Goal: Task Accomplishment & Management: Manage account settings

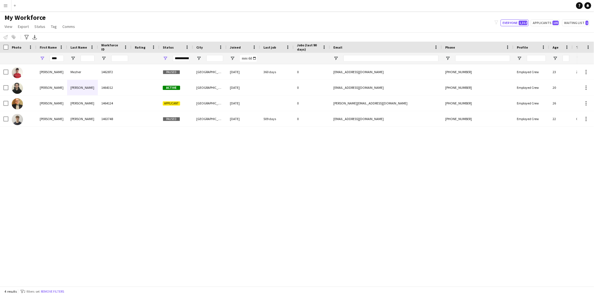
click at [6, 4] on app-icon "Menu" at bounding box center [5, 5] width 4 height 4
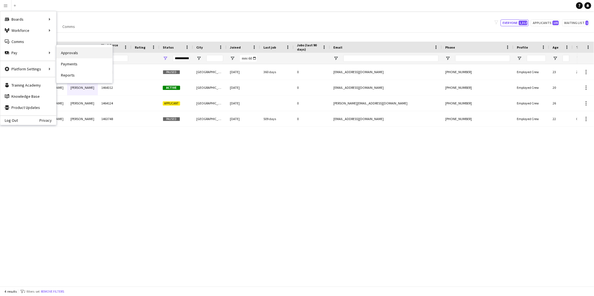
drag, startPoint x: 69, startPoint y: 52, endPoint x: 126, endPoint y: 75, distance: 61.4
click at [69, 52] on link "Approvals" at bounding box center [85, 52] width 56 height 11
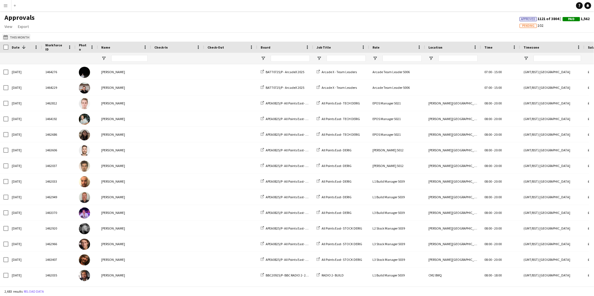
click at [18, 37] on button "This Month This Month" at bounding box center [16, 37] width 28 height 7
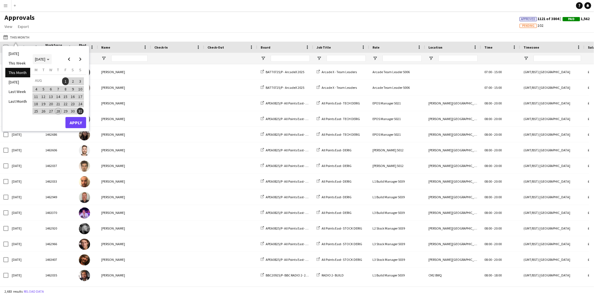
click at [43, 55] on span "Choose month and year" at bounding box center [42, 59] width 19 height 13
click at [43, 84] on button "2020" at bounding box center [38, 80] width 13 height 7
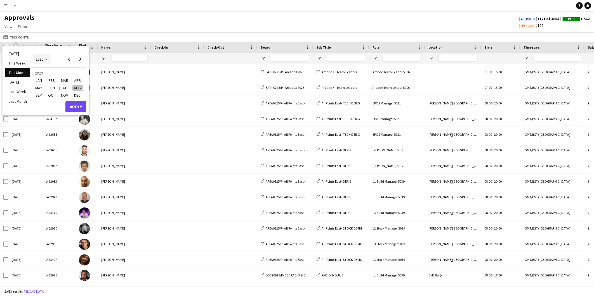
click at [46, 61] on span "2020" at bounding box center [42, 59] width 12 height 5
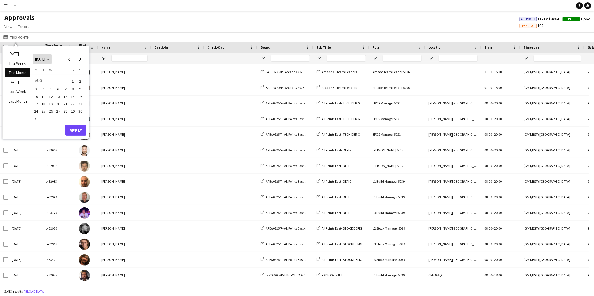
click at [50, 60] on span "[DATE]" at bounding box center [42, 59] width 15 height 5
click at [37, 87] on span "2024" at bounding box center [38, 88] width 11 height 7
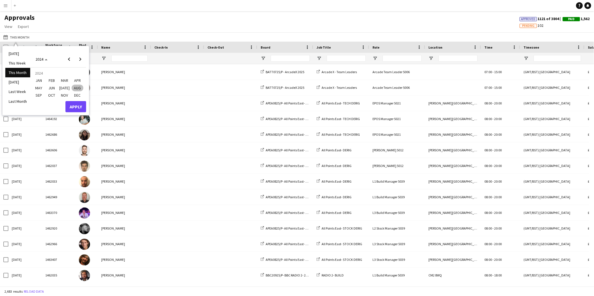
click at [62, 87] on span "[DATE]" at bounding box center [64, 88] width 11 height 7
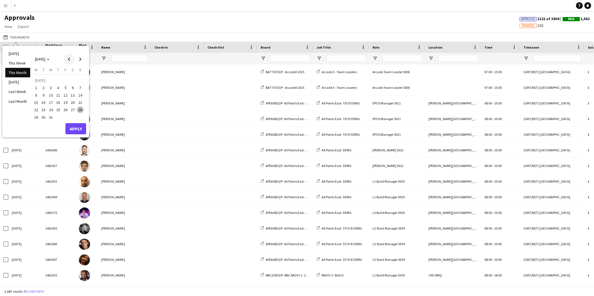
click at [71, 60] on span "Previous month" at bounding box center [68, 59] width 11 height 11
drag, startPoint x: 63, startPoint y: 86, endPoint x: 69, endPoint y: 94, distance: 9.8
click at [64, 86] on span "7" at bounding box center [65, 89] width 7 height 7
click at [77, 119] on button "Apply" at bounding box center [75, 122] width 21 height 11
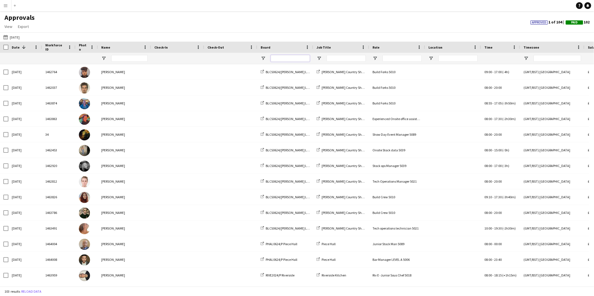
click at [281, 60] on input "Board Filter Input" at bounding box center [290, 58] width 39 height 7
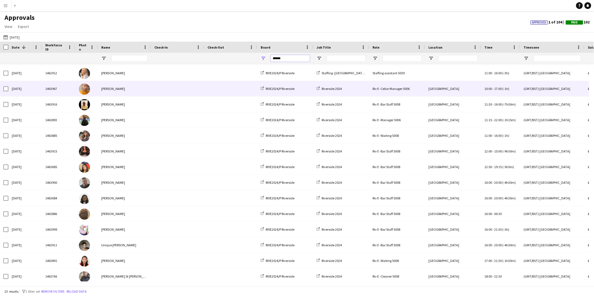
scroll to position [143, 0]
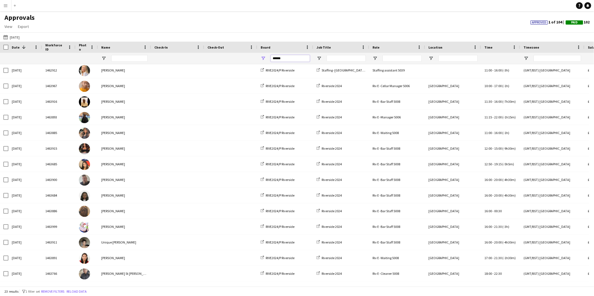
type input "******"
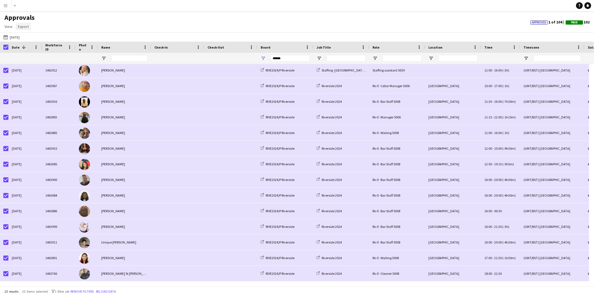
click at [24, 26] on span "Export" at bounding box center [23, 26] width 11 height 5
click at [27, 38] on span "Export as XLSX" at bounding box center [32, 38] width 24 height 5
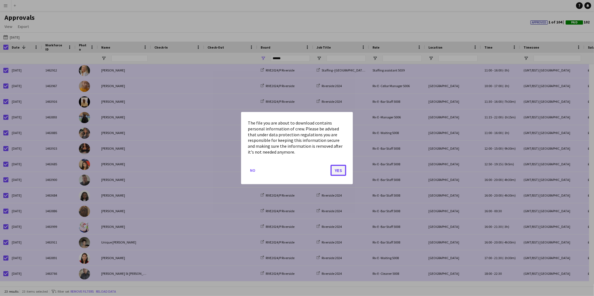
click at [338, 169] on button "Yes" at bounding box center [339, 170] width 16 height 11
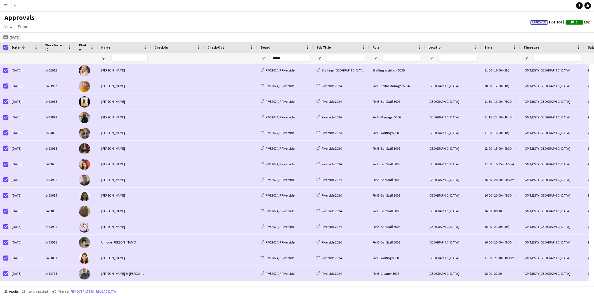
click at [12, 36] on button "This Month [DATE]" at bounding box center [11, 37] width 18 height 7
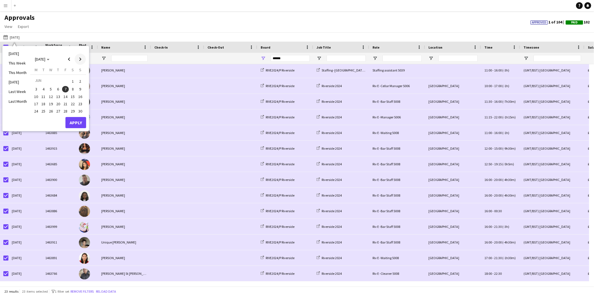
click at [80, 58] on span "Next month" at bounding box center [80, 59] width 11 height 11
click at [59, 88] on span "8" at bounding box center [58, 89] width 7 height 7
click at [76, 123] on button "Apply" at bounding box center [75, 122] width 21 height 11
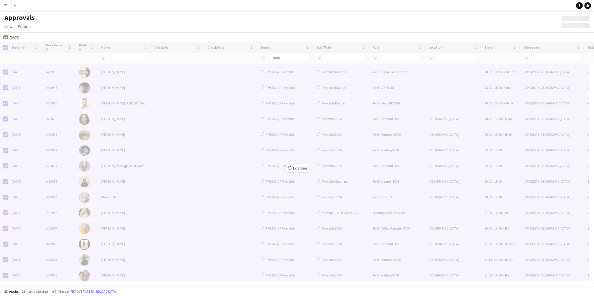
scroll to position [0, 0]
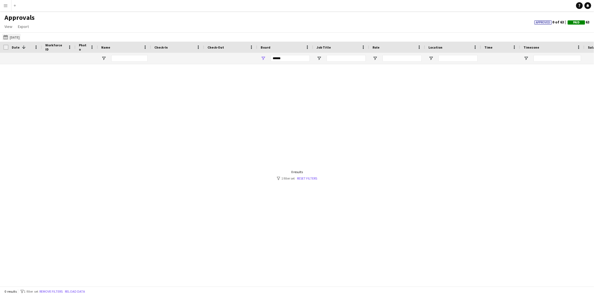
click at [18, 37] on button "This Month [DATE]" at bounding box center [11, 37] width 18 height 7
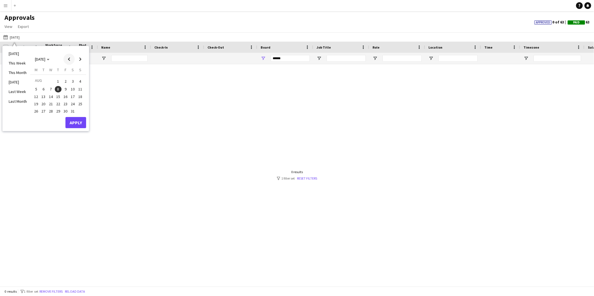
click at [69, 60] on span "Previous month" at bounding box center [68, 59] width 11 height 11
click at [72, 89] on span "8" at bounding box center [73, 89] width 7 height 7
click at [80, 123] on button "Apply" at bounding box center [75, 122] width 21 height 11
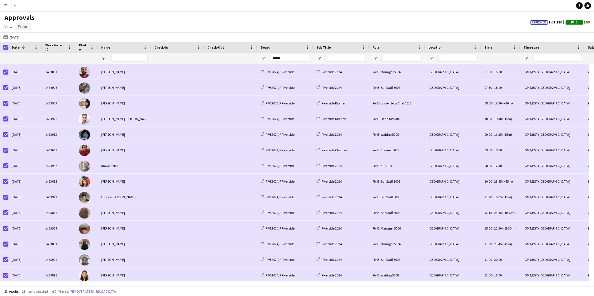
click at [25, 27] on span "Export" at bounding box center [23, 26] width 11 height 5
click at [40, 38] on span "Export as XLSX" at bounding box center [32, 38] width 24 height 5
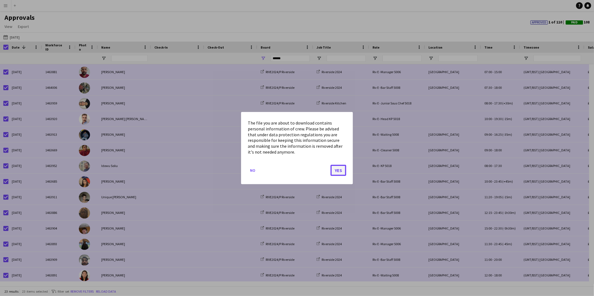
click at [342, 168] on button "Yes" at bounding box center [339, 170] width 16 height 11
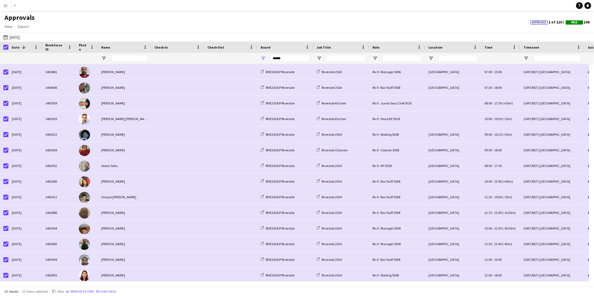
click at [11, 36] on button "This Month [DATE]" at bounding box center [11, 37] width 18 height 7
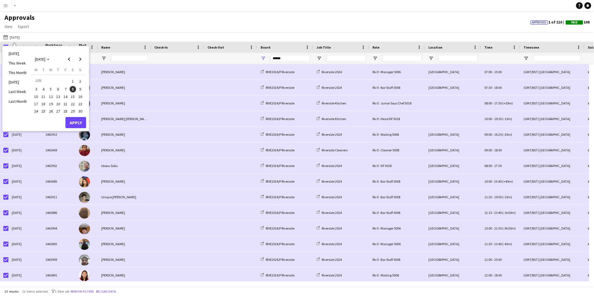
click at [58, 88] on span "6" at bounding box center [58, 89] width 7 height 7
click at [67, 87] on span "7" at bounding box center [65, 89] width 7 height 7
click at [79, 88] on span "9" at bounding box center [80, 89] width 7 height 7
click at [76, 121] on button "Apply" at bounding box center [75, 122] width 21 height 11
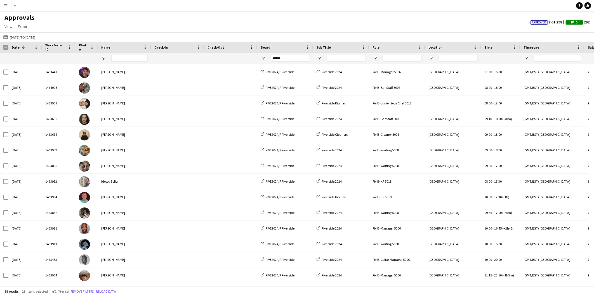
click at [18, 46] on span "Date" at bounding box center [16, 47] width 8 height 4
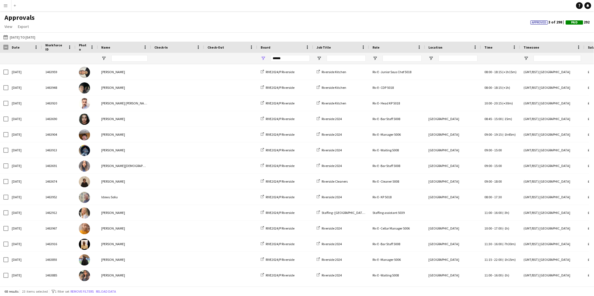
click at [18, 46] on span "Date" at bounding box center [16, 47] width 8 height 4
click at [25, 26] on span "Export" at bounding box center [23, 26] width 11 height 5
drag, startPoint x: 96, startPoint y: 22, endPoint x: 34, endPoint y: 41, distance: 64.8
click at [96, 22] on div "Approvals View Customise view Customise filters Reset Filters Reset View Reset …" at bounding box center [297, 22] width 594 height 19
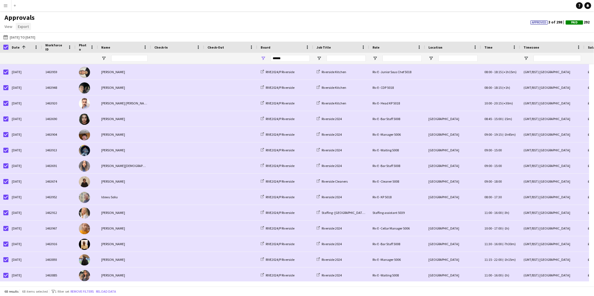
click at [25, 27] on span "Export" at bounding box center [23, 26] width 11 height 5
click at [39, 39] on span "Export as XLSX" at bounding box center [32, 38] width 24 height 5
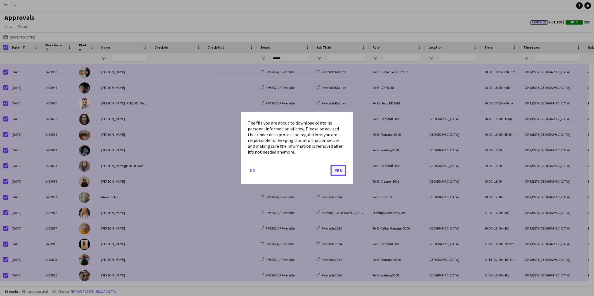
click at [334, 170] on button "Yes" at bounding box center [339, 170] width 16 height 11
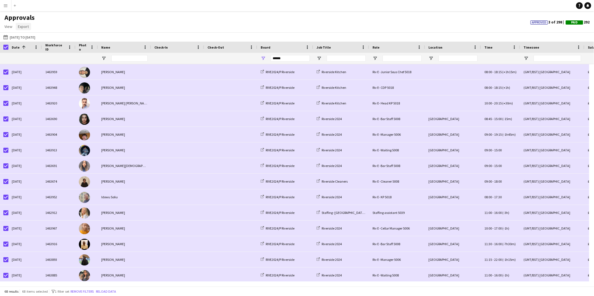
click at [23, 27] on span "Export" at bounding box center [23, 26] width 11 height 5
click at [32, 40] on span "Export as XLSX" at bounding box center [32, 38] width 24 height 5
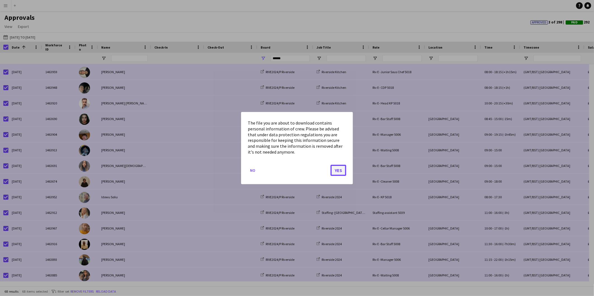
click at [334, 172] on button "Yes" at bounding box center [339, 170] width 16 height 11
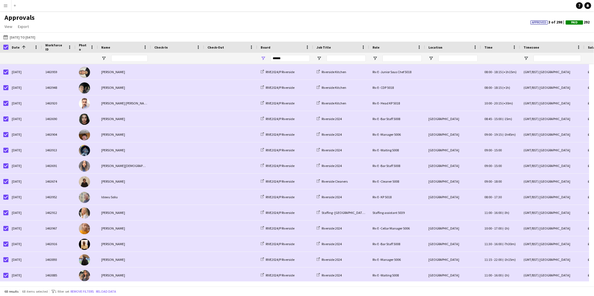
click at [160, 15] on div "Approvals View Customise view Customise filters Reset Filters Reset View Reset …" at bounding box center [297, 22] width 594 height 19
click at [375, 58] on span "Open Filter Menu" at bounding box center [375, 58] width 5 height 5
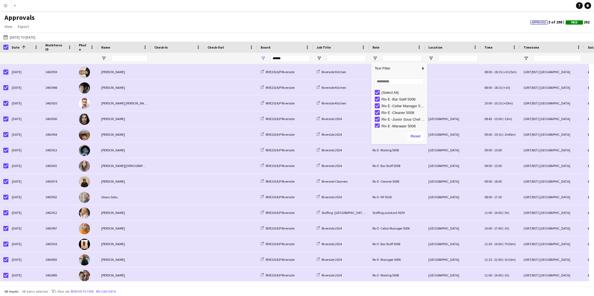
drag, startPoint x: 389, startPoint y: 91, endPoint x: 389, endPoint y: 98, distance: 6.5
click at [389, 92] on div "(Select All)" at bounding box center [404, 93] width 44 height 4
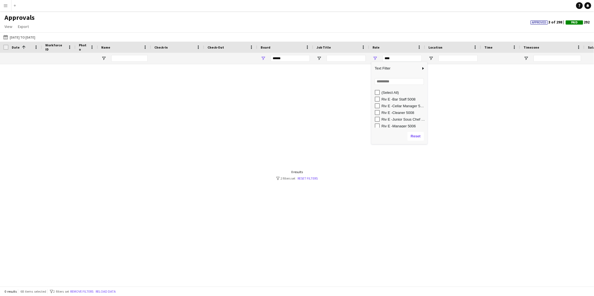
click at [389, 99] on div "Riv E -Bar Staff 5008" at bounding box center [404, 99] width 44 height 4
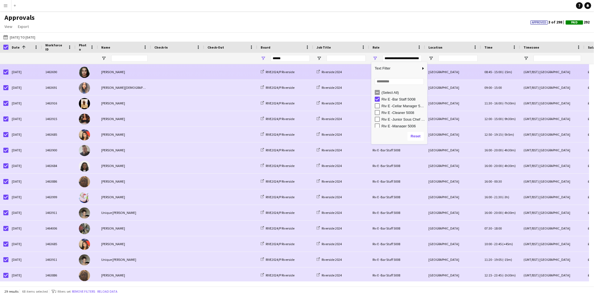
click at [158, 73] on span at bounding box center [177, 71] width 46 height 15
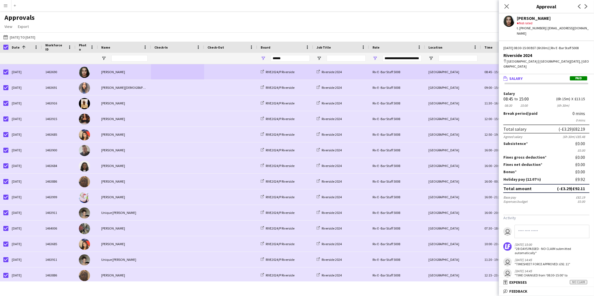
click at [406, 58] on div "**********" at bounding box center [402, 58] width 39 height 7
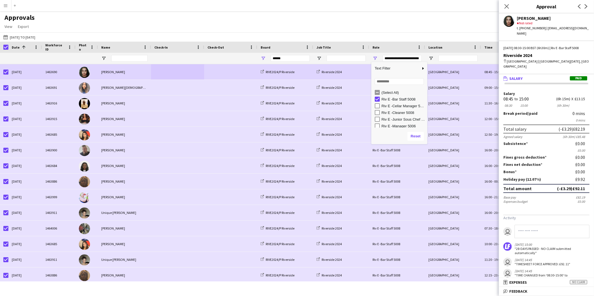
click at [388, 98] on div "Riv E -Bar Staff 5008" at bounding box center [404, 99] width 44 height 4
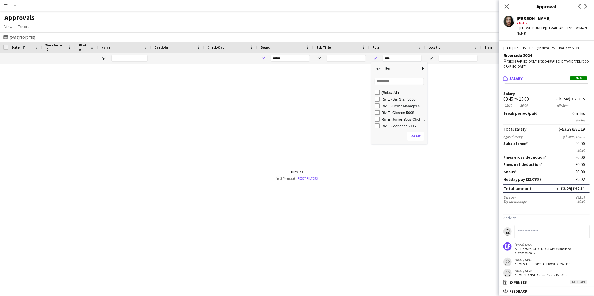
click at [404, 107] on div "Riv E -Cellar Manager 5006" at bounding box center [404, 106] width 44 height 4
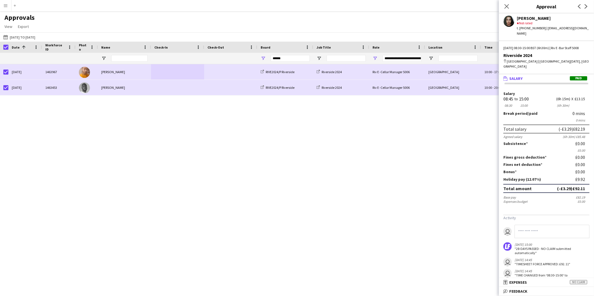
click at [391, 25] on div "Approvals View Customise view Customise filters Reset Filters Reset View Reset …" at bounding box center [297, 22] width 594 height 19
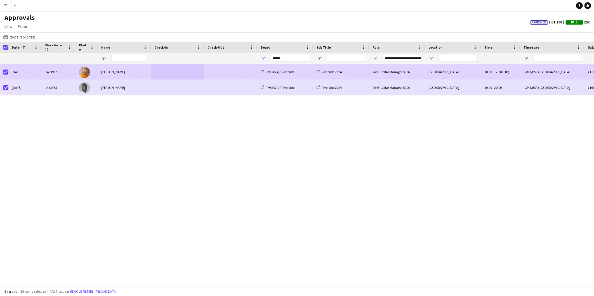
click at [199, 73] on span at bounding box center [177, 71] width 46 height 15
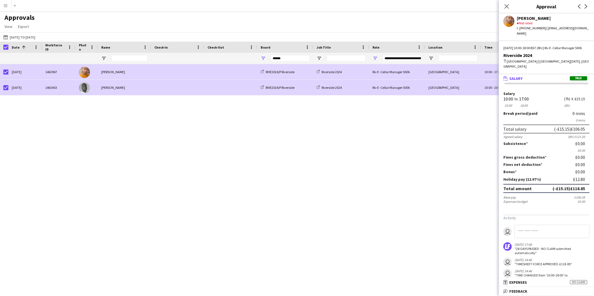
click at [182, 86] on span at bounding box center [177, 87] width 46 height 15
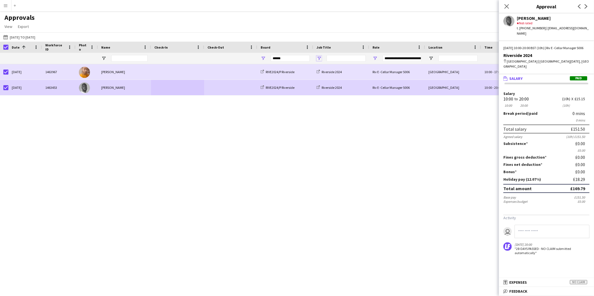
click at [319, 59] on span "Open Filter Menu" at bounding box center [319, 58] width 5 height 5
drag, startPoint x: 354, startPoint y: 24, endPoint x: 421, endPoint y: 59, distance: 75.8
click at [354, 24] on div "Approvals View Customise view Customise filters Reset Filters Reset View Reset …" at bounding box center [297, 22] width 594 height 19
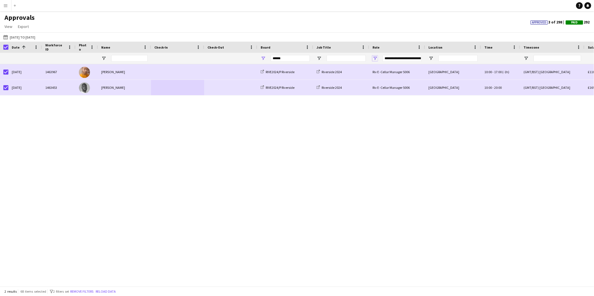
click at [377, 57] on span "Open Filter Menu" at bounding box center [375, 58] width 5 height 5
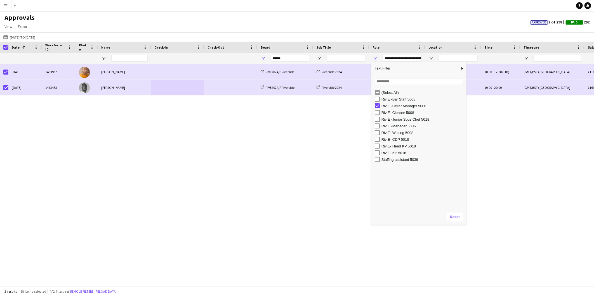
drag, startPoint x: 426, startPoint y: 144, endPoint x: 467, endPoint y: 225, distance: 90.9
click at [467, 225] on div "Column Filter" at bounding box center [465, 224] width 1 height 1
click at [406, 140] on div "Riv E- CDP 5018" at bounding box center [424, 140] width 84 height 4
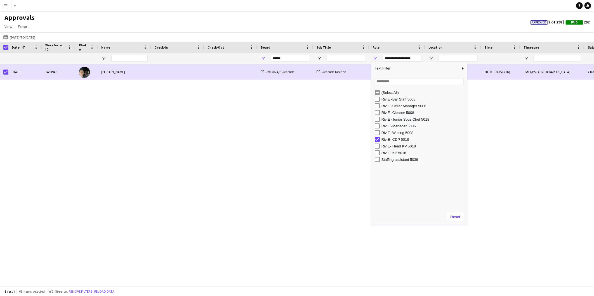
click at [332, 157] on div "[DATE] 1463948 [PERSON_NAME] RIVE2024/[GEOGRAPHIC_DATA] [GEOGRAPHIC_DATA] E- CD…" at bounding box center [297, 173] width 594 height 218
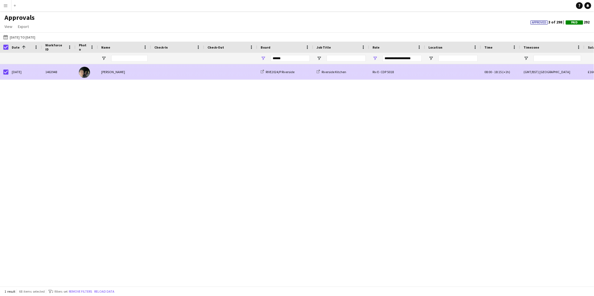
click at [208, 72] on span at bounding box center [231, 71] width 46 height 15
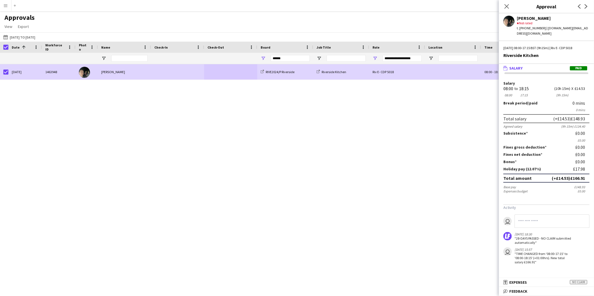
click at [374, 55] on div "**********" at bounding box center [397, 58] width 56 height 11
click at [375, 58] on span "Open Filter Menu" at bounding box center [375, 58] width 5 height 5
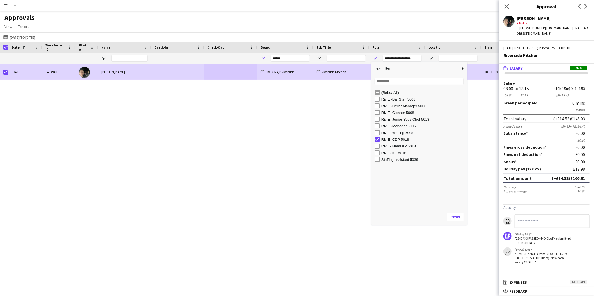
drag, startPoint x: 396, startPoint y: 112, endPoint x: 385, endPoint y: 130, distance: 21.1
click at [397, 113] on div "Riv E -Cleaner 5008" at bounding box center [424, 113] width 84 height 4
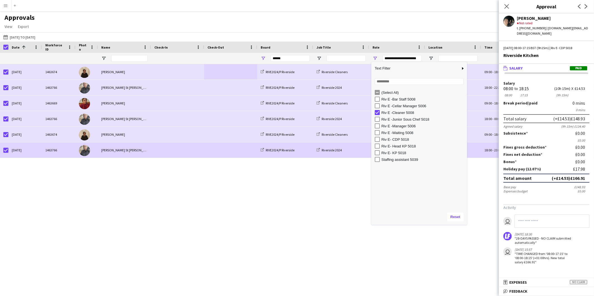
click at [228, 202] on div "[DATE] 1463674 [PERSON_NAME] RIVE2024/[GEOGRAPHIC_DATA] Riverside Cleaners Riv …" at bounding box center [297, 173] width 594 height 218
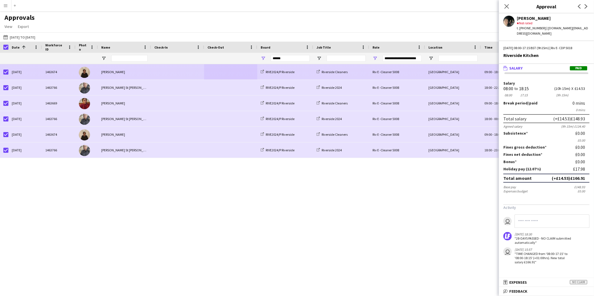
click at [170, 74] on span at bounding box center [177, 71] width 46 height 15
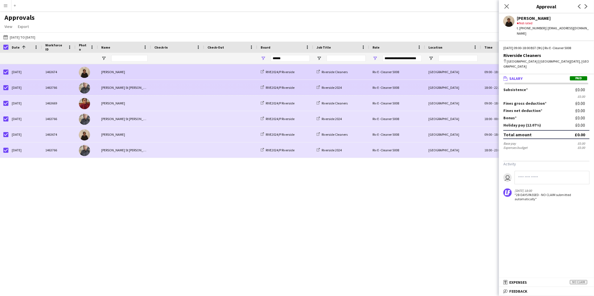
click at [164, 91] on span at bounding box center [177, 87] width 46 height 15
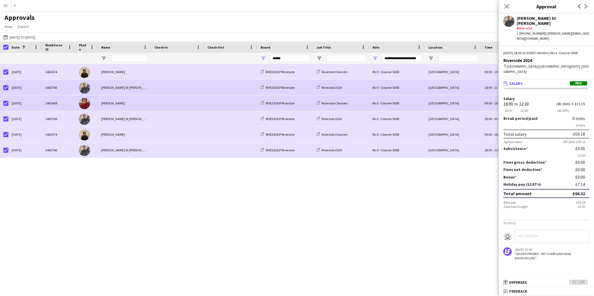
click at [151, 107] on div at bounding box center [177, 103] width 53 height 15
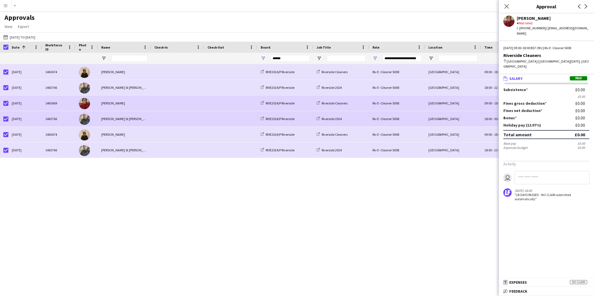
click at [150, 123] on div "[PERSON_NAME] St [PERSON_NAME]" at bounding box center [124, 118] width 53 height 15
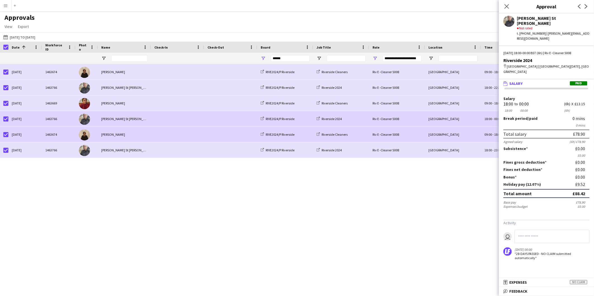
click at [138, 131] on div "[PERSON_NAME]" at bounding box center [124, 134] width 53 height 15
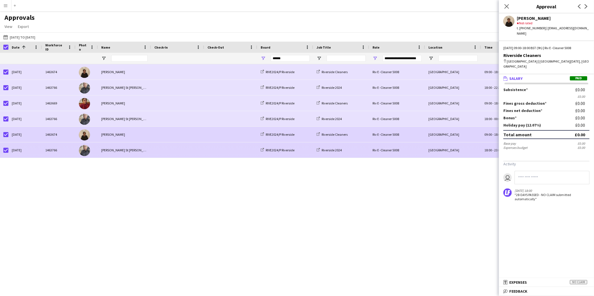
click at [121, 150] on div "[PERSON_NAME] St [PERSON_NAME]" at bounding box center [124, 150] width 53 height 15
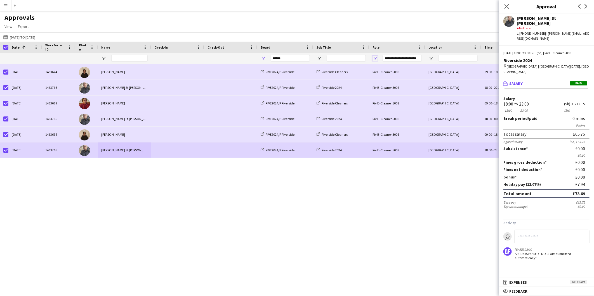
click at [375, 58] on span "Open Filter Menu" at bounding box center [375, 58] width 5 height 5
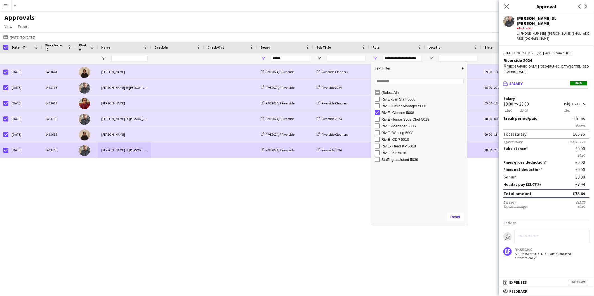
click at [392, 113] on div "Riv E -Cleaner 5008" at bounding box center [424, 113] width 84 height 4
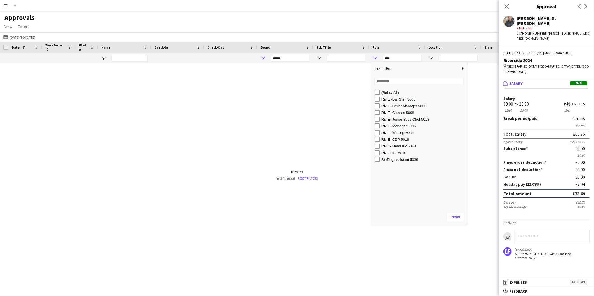
click at [397, 146] on div "Riv E- Head KP 5018" at bounding box center [424, 146] width 84 height 4
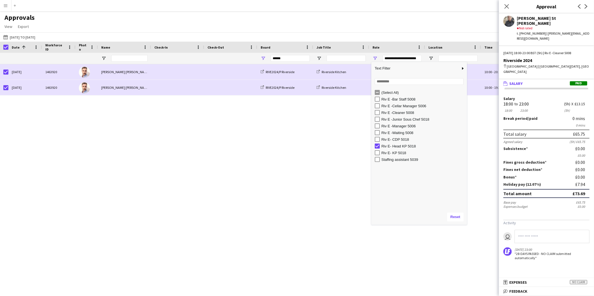
click at [366, 15] on div "Approvals View Customise view Customise filters Reset Filters Reset View Reset …" at bounding box center [297, 22] width 594 height 19
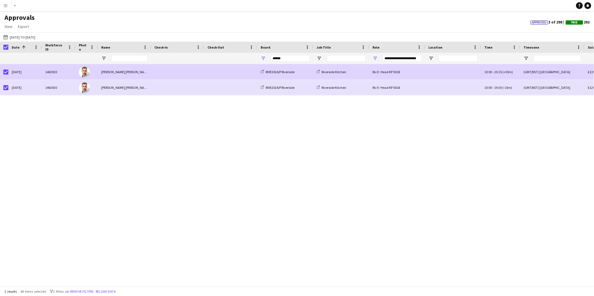
click at [200, 72] on span at bounding box center [177, 71] width 46 height 15
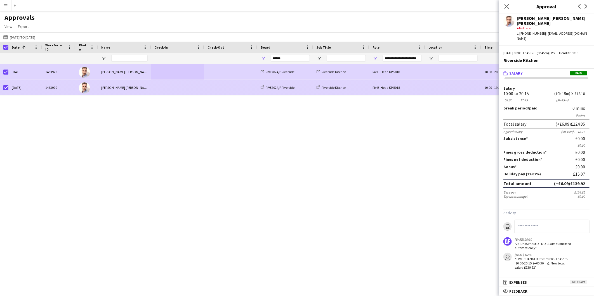
click at [182, 87] on span at bounding box center [177, 87] width 46 height 15
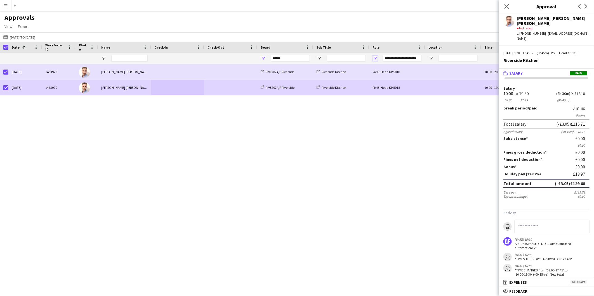
click at [375, 57] on span "Open Filter Menu" at bounding box center [375, 58] width 5 height 5
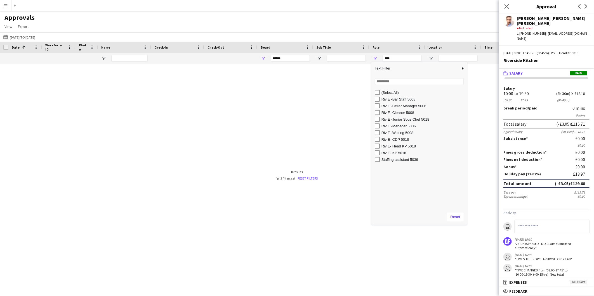
click at [408, 118] on div "Riv E -Junior Sous Chef 5018" at bounding box center [424, 119] width 84 height 4
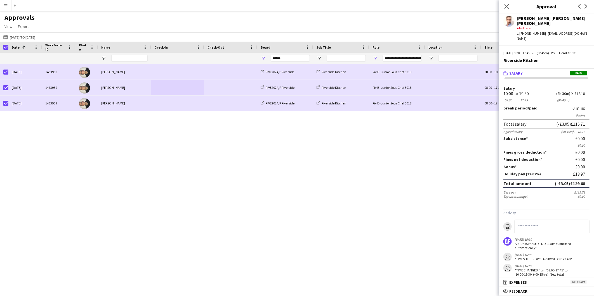
click at [336, 150] on div "[DATE] 1463959 [PERSON_NAME] RIVE2024/[GEOGRAPHIC_DATA] Riverside Kitchen Riv E…" at bounding box center [297, 173] width 594 height 218
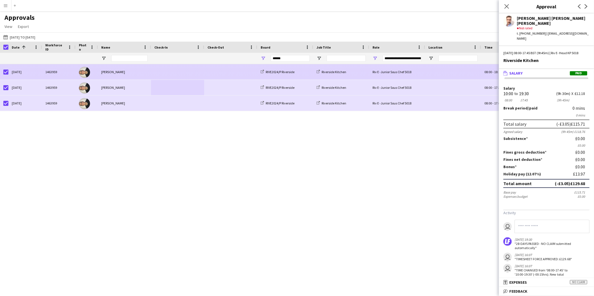
click at [475, 77] on div at bounding box center [453, 71] width 56 height 15
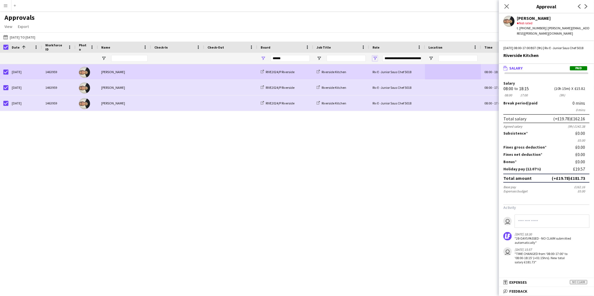
click at [373, 58] on span "Open Filter Menu" at bounding box center [375, 58] width 5 height 5
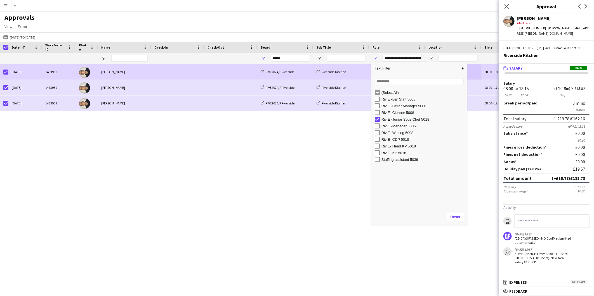
click at [396, 119] on div "Riv E -Junior Sous Chef 5018" at bounding box center [424, 119] width 84 height 4
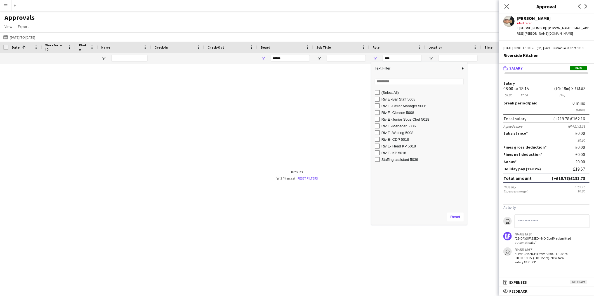
click at [393, 153] on div "Riv E- KP 5018" at bounding box center [424, 153] width 84 height 4
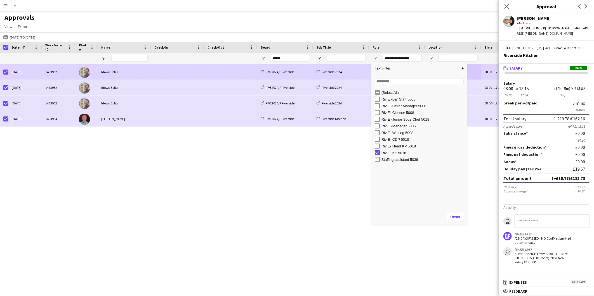
click at [211, 70] on span at bounding box center [231, 71] width 46 height 15
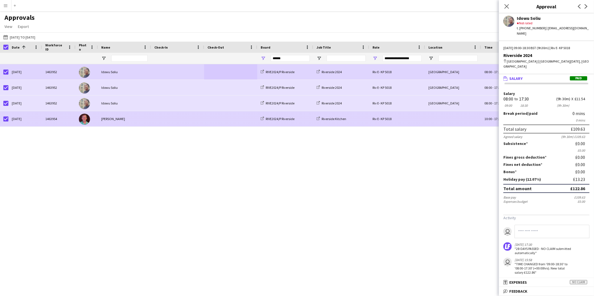
click at [161, 116] on span at bounding box center [177, 118] width 46 height 15
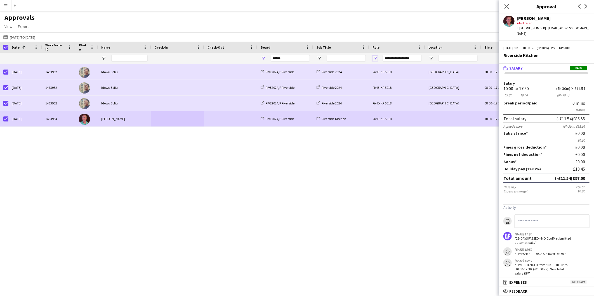
click at [376, 59] on span "Open Filter Menu" at bounding box center [375, 58] width 5 height 5
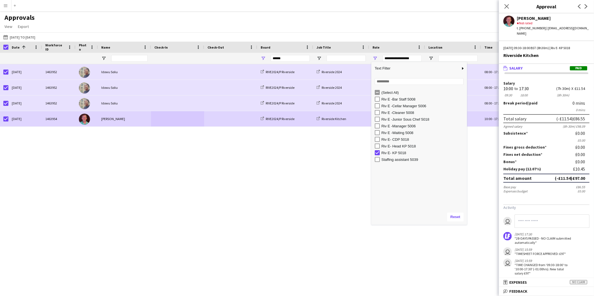
click at [400, 153] on div "Riv E- KP 5018" at bounding box center [424, 153] width 84 height 4
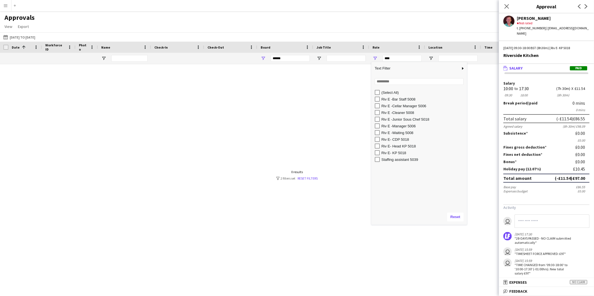
click at [406, 127] on div "Riv E -Manager 5006" at bounding box center [424, 126] width 84 height 4
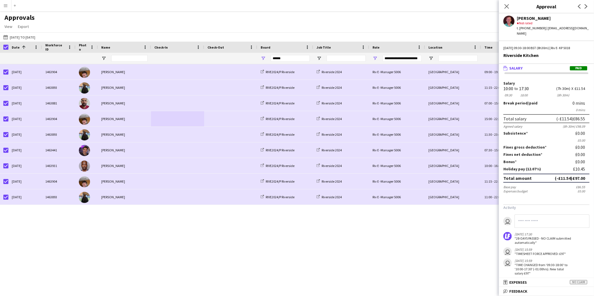
click at [333, 233] on div "[DATE] 1463904 [PERSON_NAME] RIVE2024/[GEOGRAPHIC_DATA] Riverside 2024 Riv E -M…" at bounding box center [297, 173] width 594 height 218
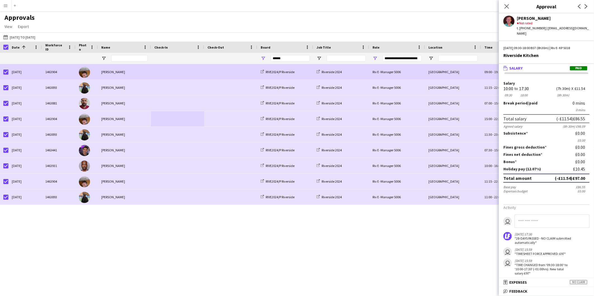
click at [184, 73] on span at bounding box center [177, 71] width 46 height 15
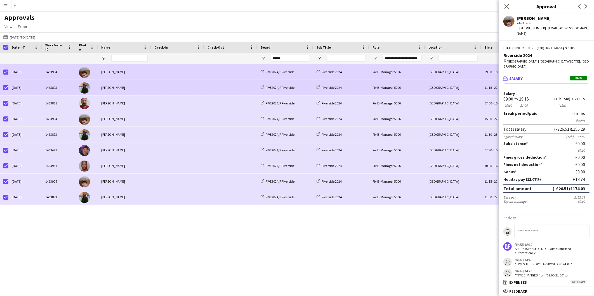
click at [185, 91] on span at bounding box center [177, 87] width 46 height 15
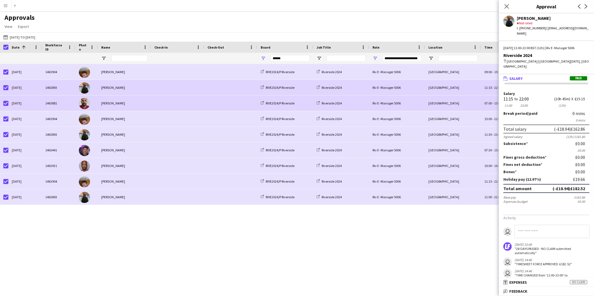
click at [183, 103] on span at bounding box center [177, 103] width 46 height 15
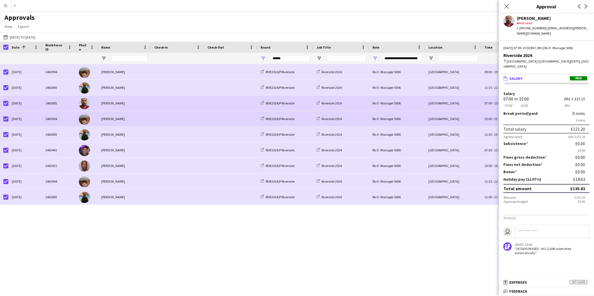
drag, startPoint x: 182, startPoint y: 120, endPoint x: 178, endPoint y: 129, distance: 10.3
click at [183, 121] on span at bounding box center [177, 118] width 46 height 15
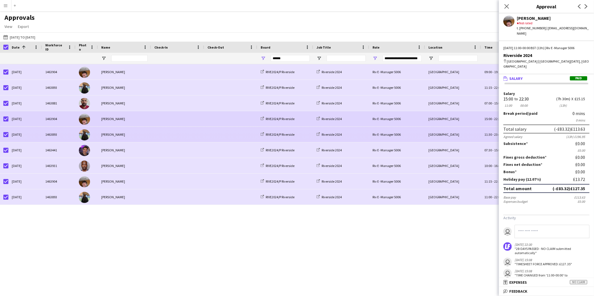
click at [175, 135] on span at bounding box center [177, 134] width 46 height 15
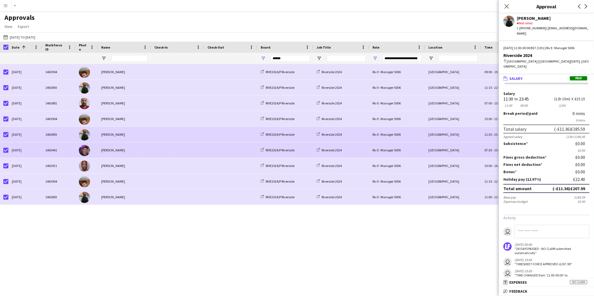
click at [168, 149] on span at bounding box center [177, 150] width 46 height 15
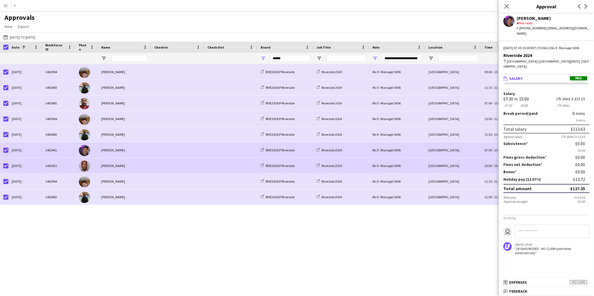
click at [164, 168] on span at bounding box center [177, 165] width 46 height 15
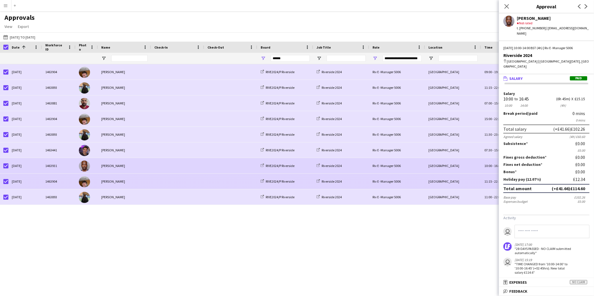
click at [163, 181] on span at bounding box center [177, 181] width 46 height 15
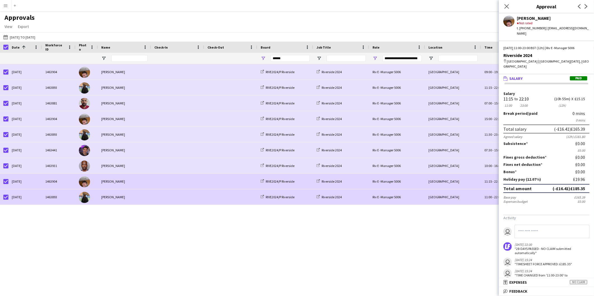
click at [165, 196] on span at bounding box center [177, 197] width 46 height 15
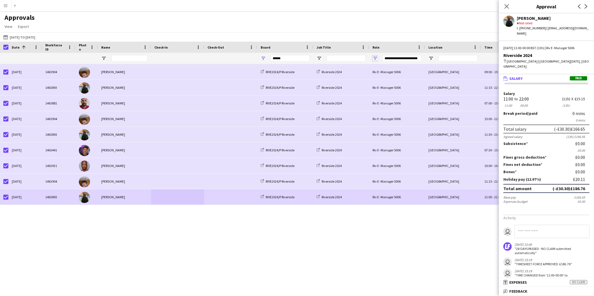
click at [374, 59] on span "Open Filter Menu" at bounding box center [375, 58] width 5 height 5
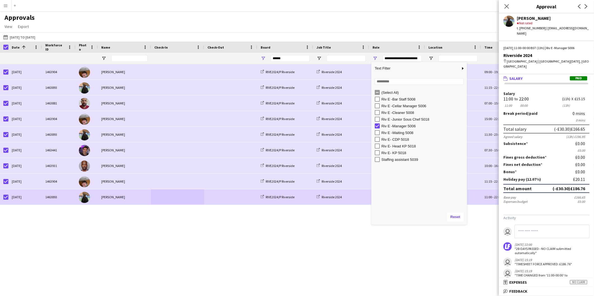
click at [406, 127] on div "Riv E -Manager 5006" at bounding box center [424, 126] width 84 height 4
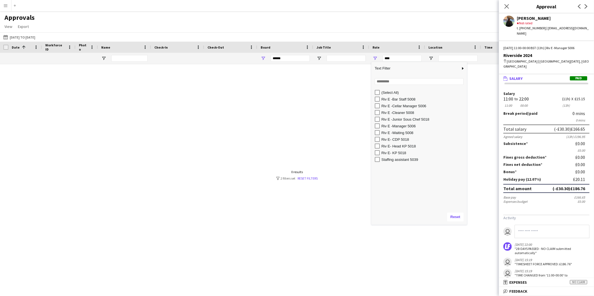
click at [404, 134] on div "Riv E -Waiting 5008" at bounding box center [424, 133] width 84 height 4
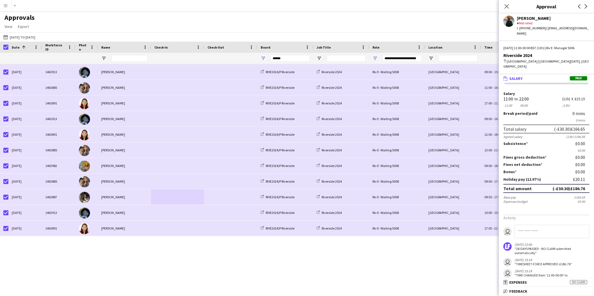
click at [392, 21] on div "Approvals View Customise view Customise filters Reset Filters Reset View Reset …" at bounding box center [297, 22] width 594 height 19
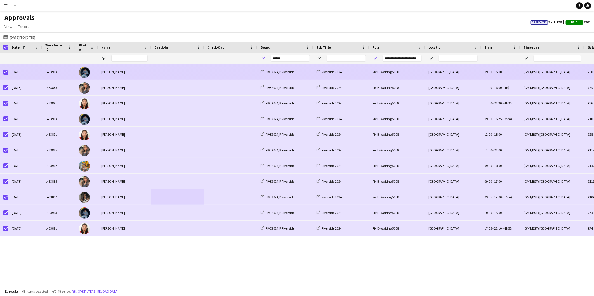
drag, startPoint x: 156, startPoint y: 73, endPoint x: 149, endPoint y: 79, distance: 8.3
click at [156, 73] on span at bounding box center [177, 71] width 46 height 15
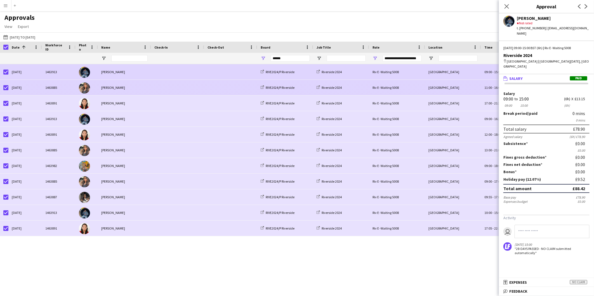
click at [143, 87] on div "[PERSON_NAME]" at bounding box center [124, 87] width 53 height 15
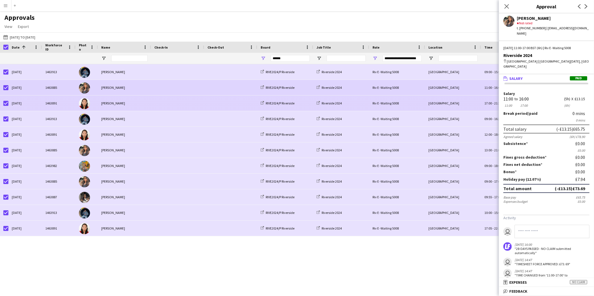
click at [146, 103] on div "[PERSON_NAME]" at bounding box center [124, 103] width 53 height 15
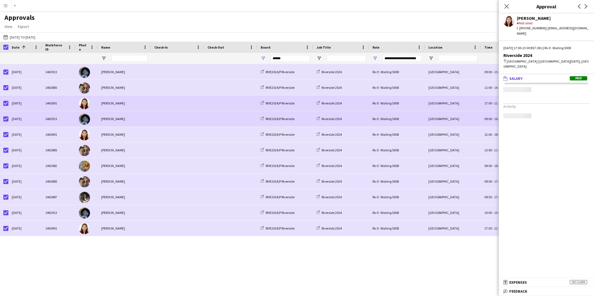
click at [140, 119] on div "[PERSON_NAME]" at bounding box center [124, 118] width 53 height 15
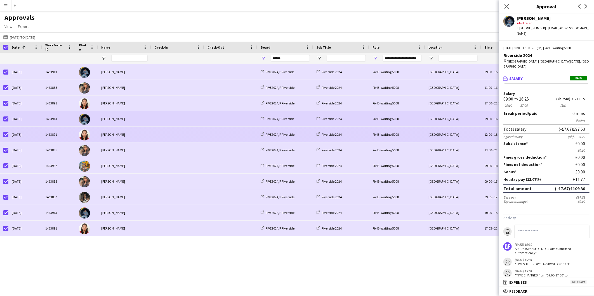
click at [139, 133] on div "[PERSON_NAME]" at bounding box center [124, 134] width 53 height 15
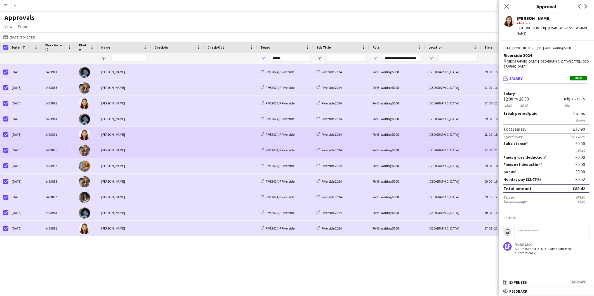
click at [133, 150] on div "[PERSON_NAME]" at bounding box center [124, 150] width 53 height 15
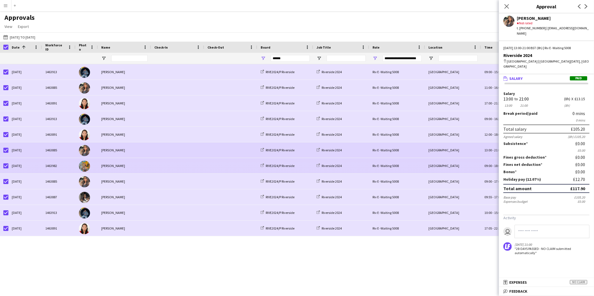
click at [129, 160] on div "[PERSON_NAME]" at bounding box center [124, 165] width 53 height 15
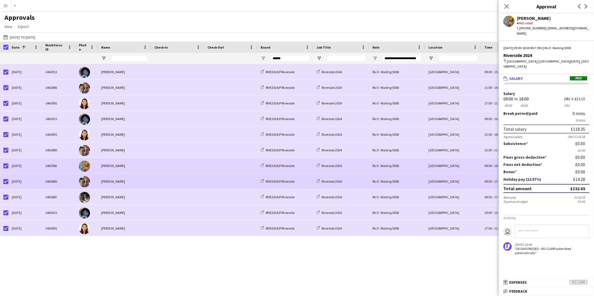
click at [126, 181] on div "[PERSON_NAME]" at bounding box center [124, 181] width 53 height 15
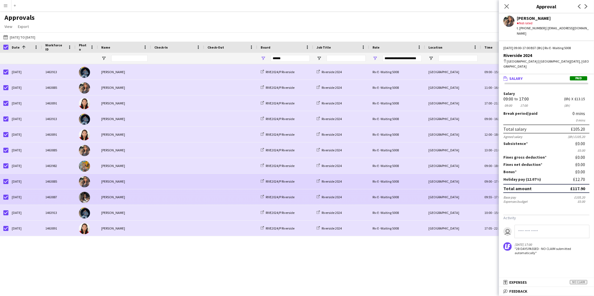
click at [131, 192] on div "[PERSON_NAME]" at bounding box center [124, 197] width 53 height 15
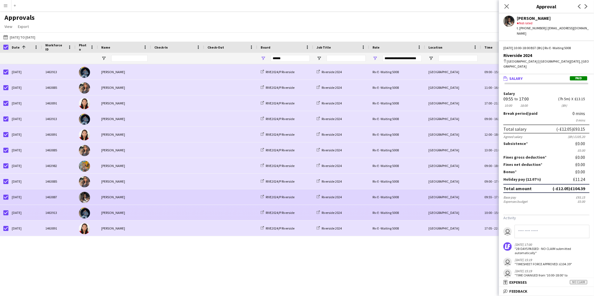
click at [130, 206] on div "[PERSON_NAME]" at bounding box center [124, 212] width 53 height 15
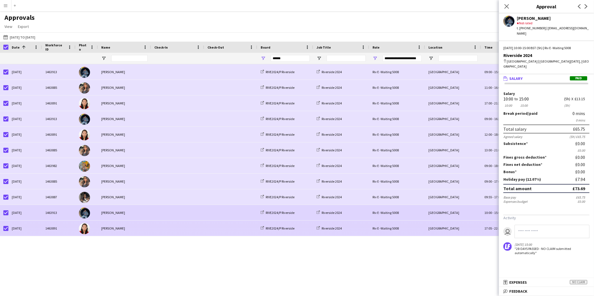
click at [130, 229] on div "[PERSON_NAME]" at bounding box center [124, 228] width 53 height 15
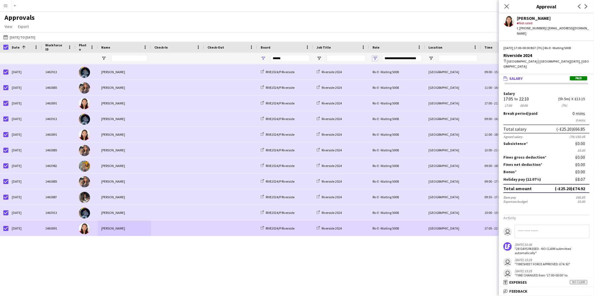
click at [376, 57] on span "Open Filter Menu" at bounding box center [375, 58] width 5 height 5
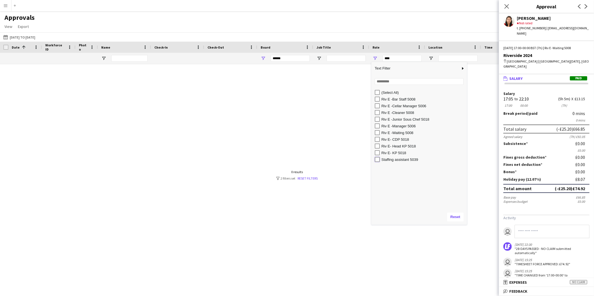
type input "**********"
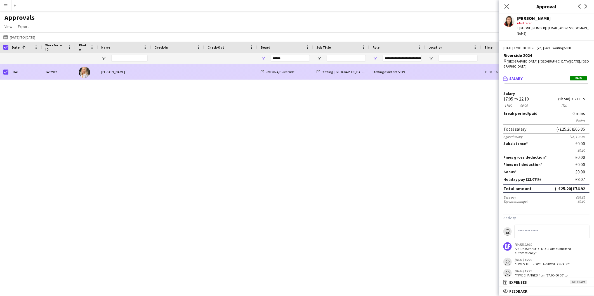
click at [178, 71] on span at bounding box center [177, 71] width 46 height 15
